Goal: Task Accomplishment & Management: Manage account settings

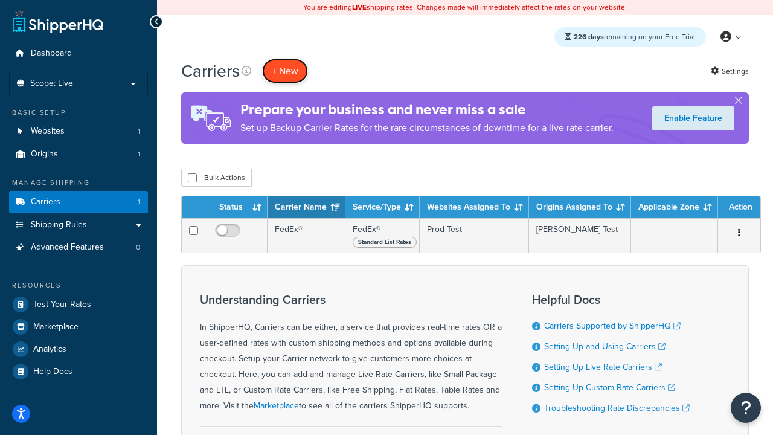
click at [285, 71] on button "+ New" at bounding box center [285, 71] width 46 height 25
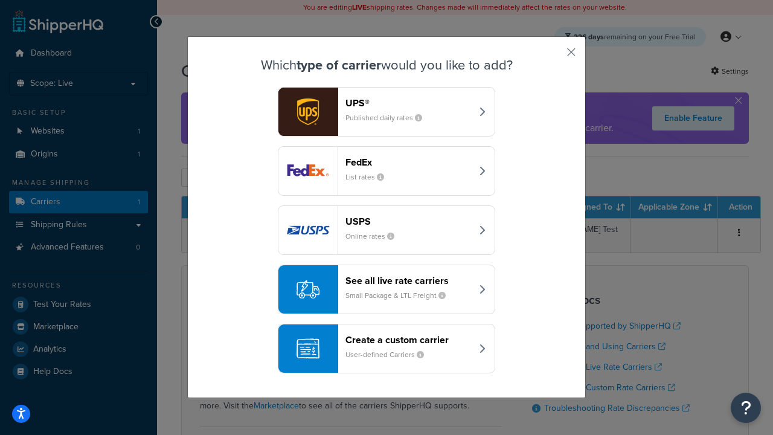
click at [408, 162] on header "FedEx" at bounding box center [408, 161] width 126 height 11
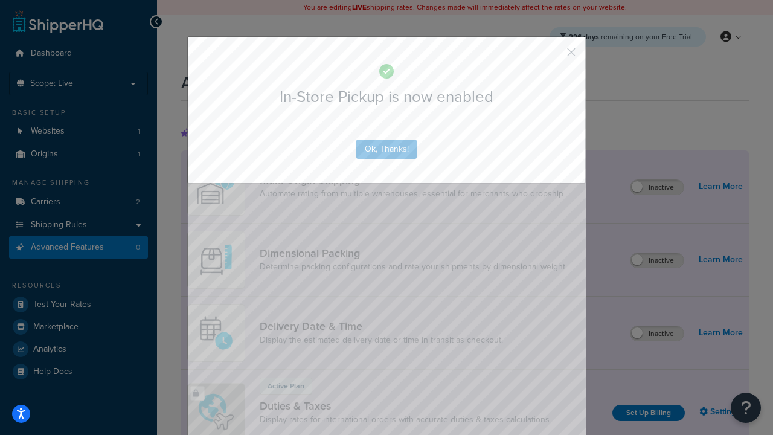
scroll to position [391, 0]
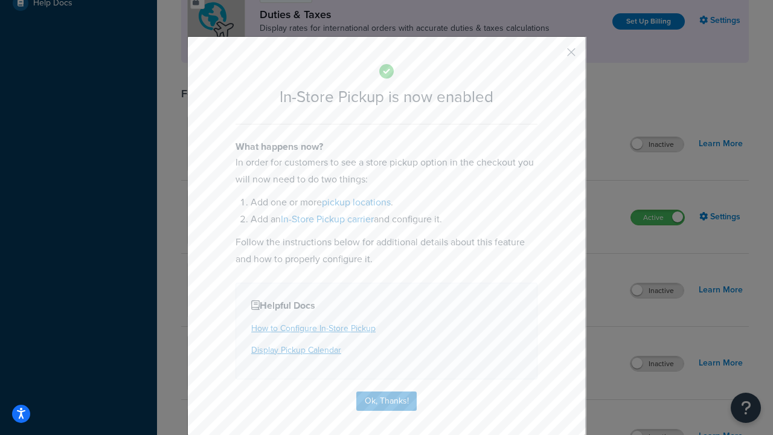
click at [553, 56] on button "button" at bounding box center [553, 56] width 3 height 3
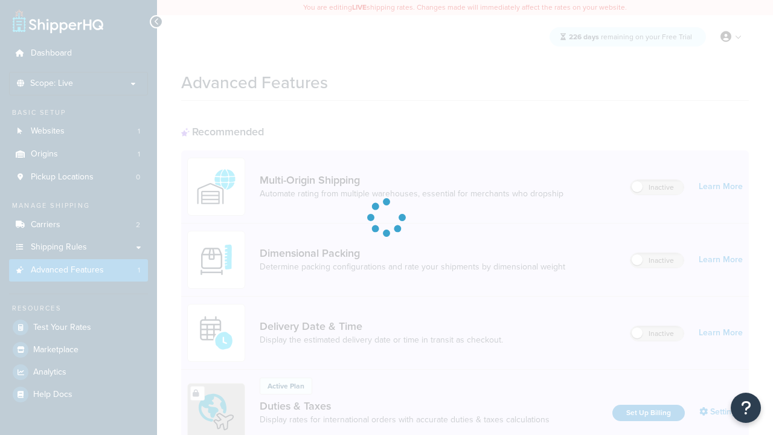
scroll to position [391, 0]
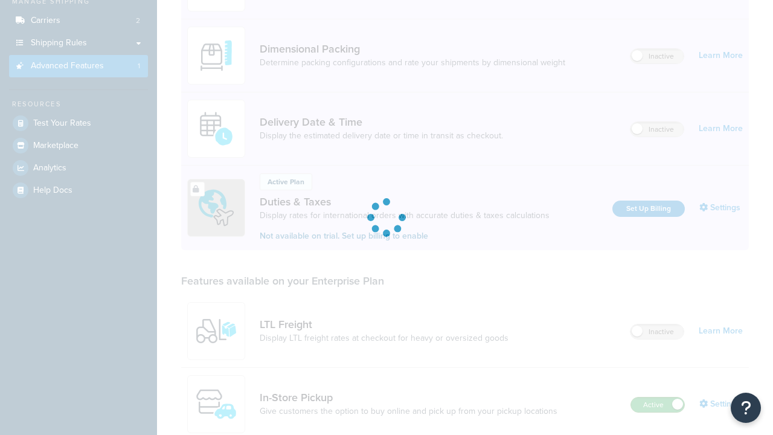
click at [657, 397] on label "Active" at bounding box center [657, 404] width 53 height 14
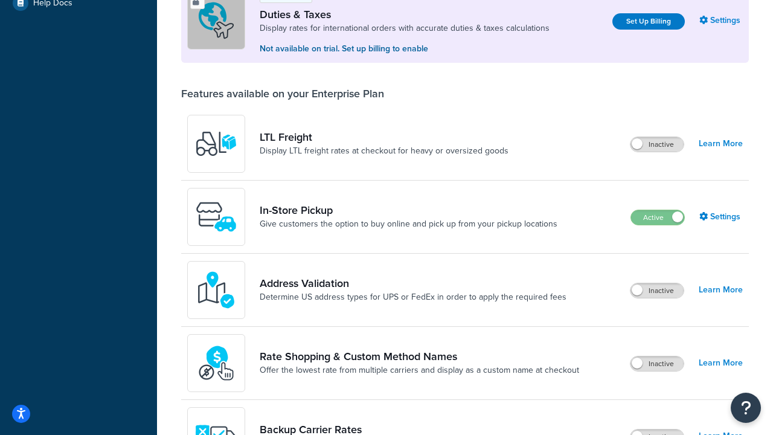
scroll to position [368, 0]
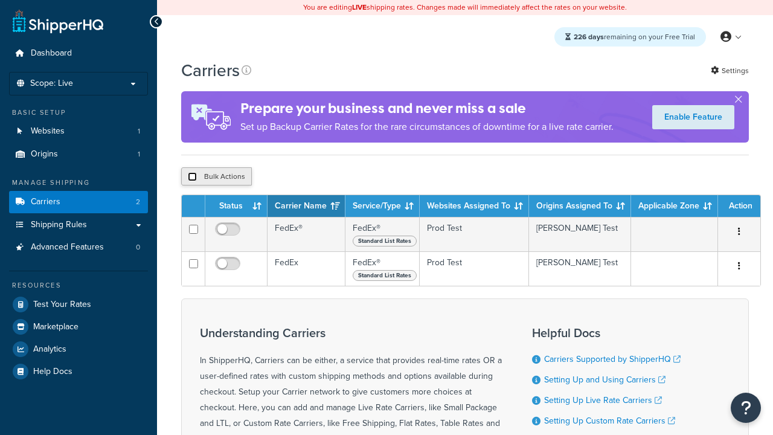
click at [192, 178] on input "checkbox" at bounding box center [192, 176] width 9 height 9
checkbox input "true"
click at [0, 0] on button "Delete" at bounding box center [0, 0] width 0 height 0
